Goal: Task Accomplishment & Management: Use online tool/utility

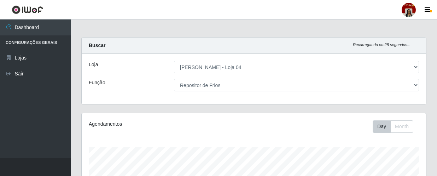
select select "251"
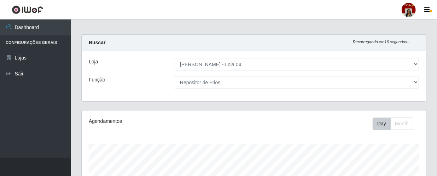
scroll to position [2, 0]
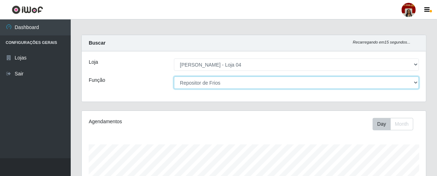
click at [223, 85] on select "[Selecione...] ASG ASG + ASG ++ Auxiliar de Depósito Auxiliar de Depósito + Aux…" at bounding box center [296, 82] width 245 height 12
click at [174, 76] on select "[Selecione...] ASG ASG + ASG ++ Auxiliar de Depósito Auxiliar de Depósito + Aux…" at bounding box center [296, 82] width 245 height 12
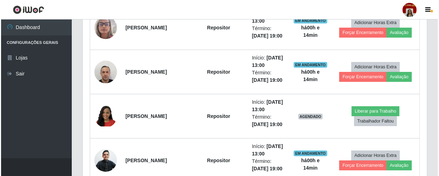
scroll to position [1032, 0]
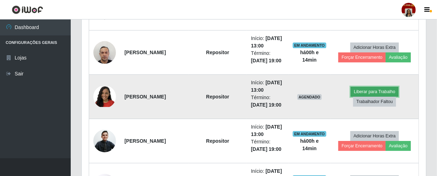
click at [367, 88] on button "Liberar para Trabalho" at bounding box center [375, 92] width 48 height 10
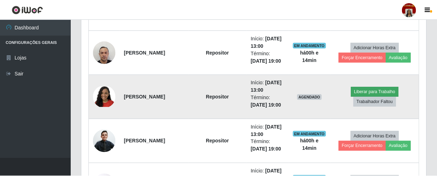
scroll to position [147, 341]
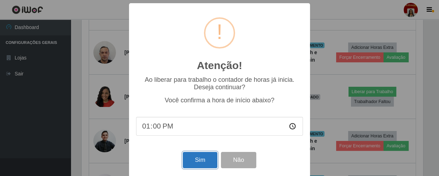
click at [198, 161] on button "Sim" at bounding box center [200, 160] width 34 height 17
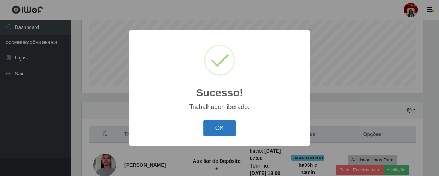
click at [223, 127] on button "OK" at bounding box center [219, 128] width 33 height 17
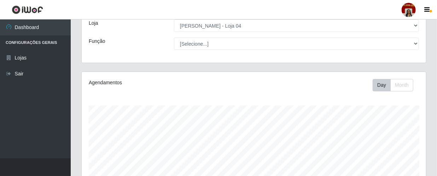
scroll to position [7, 0]
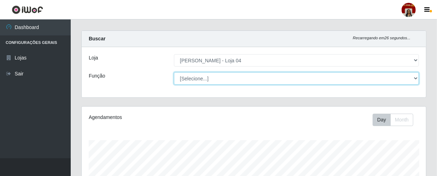
click at [188, 77] on select "[Selecione...] ASG ASG + ASG ++ Auxiliar de Depósito Auxiliar de Depósito + Aux…" at bounding box center [296, 78] width 245 height 12
select select "22"
click at [174, 72] on select "[Selecione...] ASG ASG + ASG ++ Auxiliar de Depósito Auxiliar de Depósito + Aux…" at bounding box center [296, 78] width 245 height 12
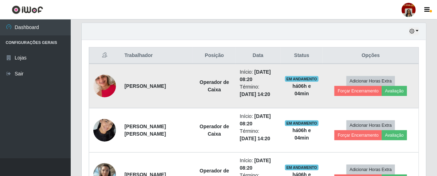
scroll to position [232, 0]
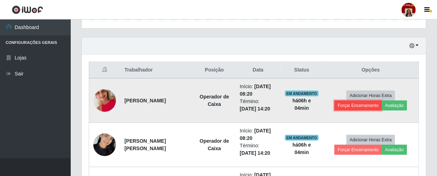
click at [367, 102] on button "Forçar Encerramento" at bounding box center [358, 105] width 47 height 10
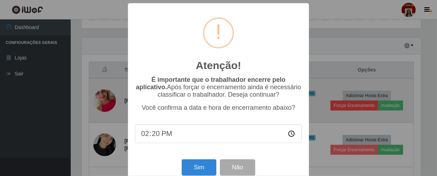
scroll to position [147, 341]
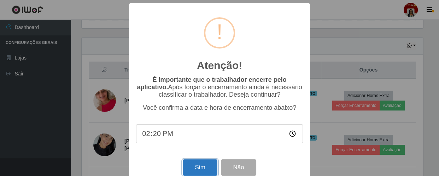
click at [205, 171] on button "Sim" at bounding box center [200, 167] width 34 height 17
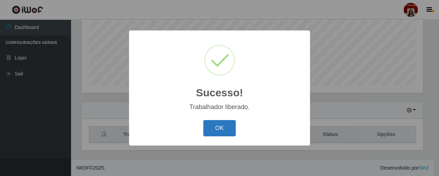
click at [231, 127] on button "OK" at bounding box center [219, 128] width 33 height 17
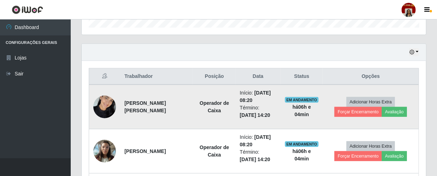
scroll to position [232, 0]
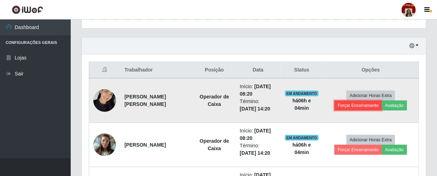
click at [362, 107] on button "Forçar Encerramento" at bounding box center [358, 105] width 47 height 10
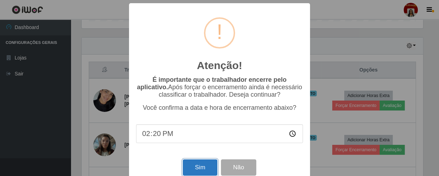
click at [195, 168] on button "Sim" at bounding box center [200, 167] width 34 height 17
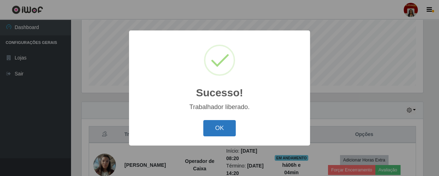
click at [226, 137] on button "OK" at bounding box center [219, 128] width 33 height 17
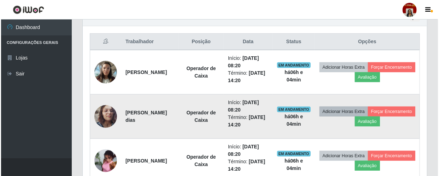
scroll to position [264, 0]
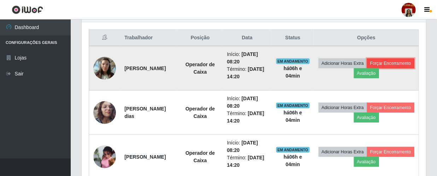
click at [380, 68] on button "Forçar Encerramento" at bounding box center [390, 63] width 47 height 10
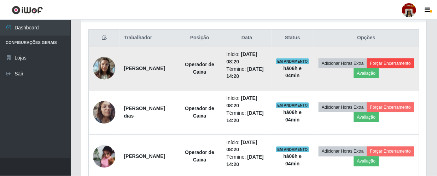
scroll to position [147, 341]
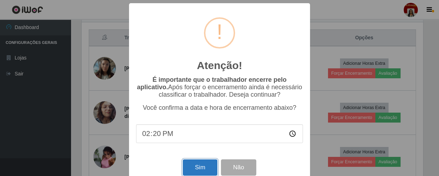
click at [198, 170] on button "Sim" at bounding box center [200, 167] width 34 height 17
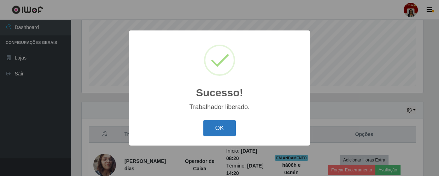
click at [221, 129] on button "OK" at bounding box center [219, 128] width 33 height 17
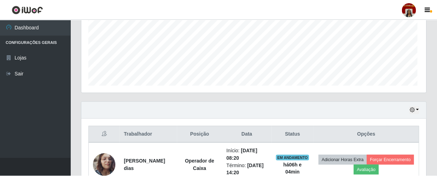
scroll to position [0, 0]
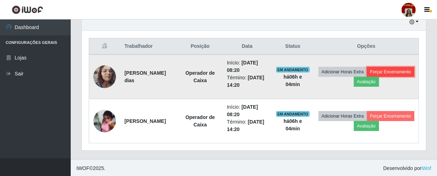
click at [367, 77] on button "Forçar Encerramento" at bounding box center [390, 72] width 47 height 10
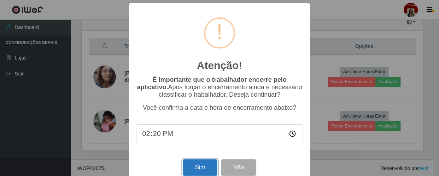
click at [209, 165] on button "Sim" at bounding box center [200, 167] width 34 height 17
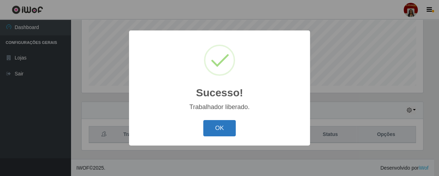
click at [220, 122] on button "OK" at bounding box center [219, 128] width 33 height 17
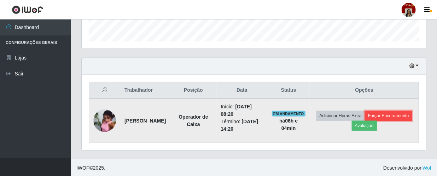
click at [365, 121] on button "Forçar Encerramento" at bounding box center [388, 116] width 47 height 10
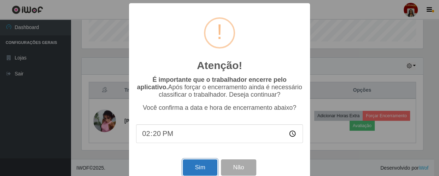
click at [200, 163] on button "Sim" at bounding box center [200, 167] width 34 height 17
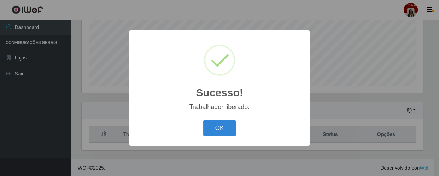
click at [203, 120] on button "OK" at bounding box center [219, 128] width 33 height 17
